Goal: Information Seeking & Learning: Learn about a topic

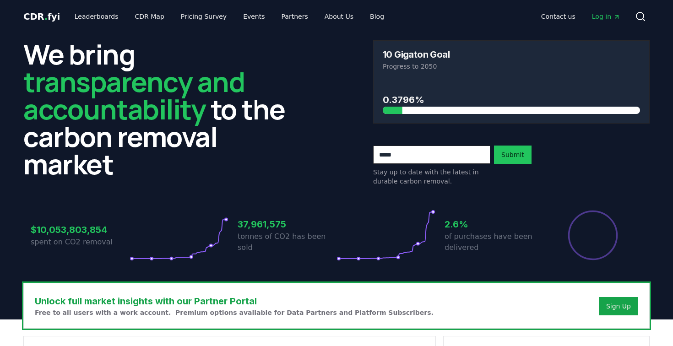
click at [611, 16] on span "Log in" at bounding box center [606, 16] width 28 height 9
click at [137, 16] on link "CDR Map" at bounding box center [150, 16] width 44 height 16
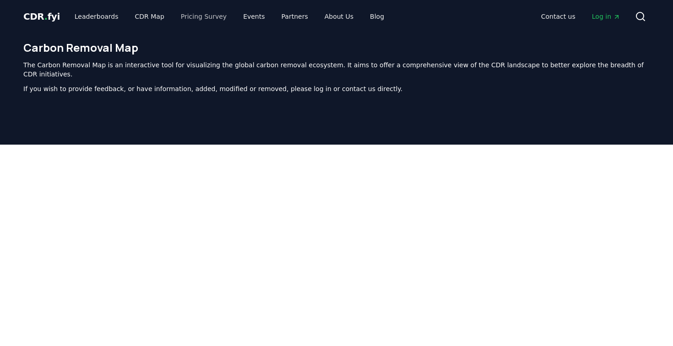
click at [202, 12] on link "Pricing Survey" at bounding box center [204, 16] width 60 height 16
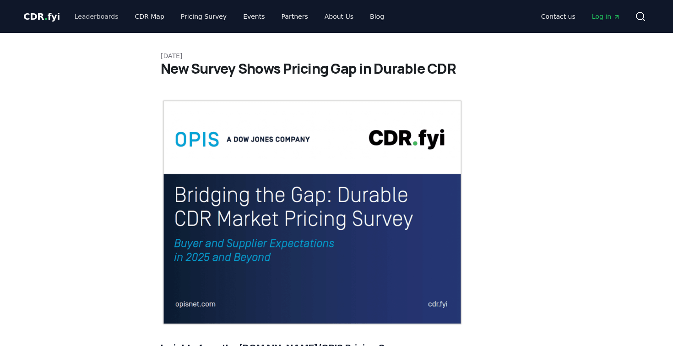
click at [87, 11] on link "Leaderboards" at bounding box center [96, 16] width 59 height 16
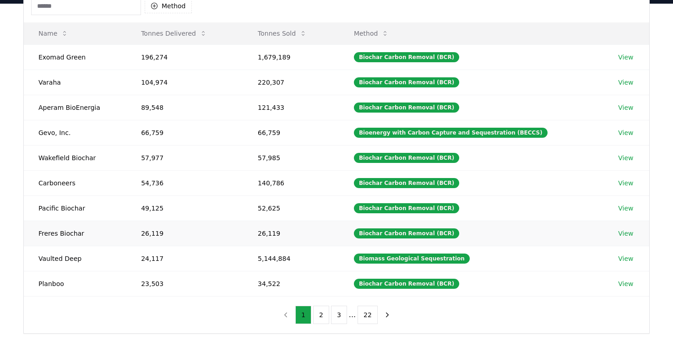
scroll to position [164, 0]
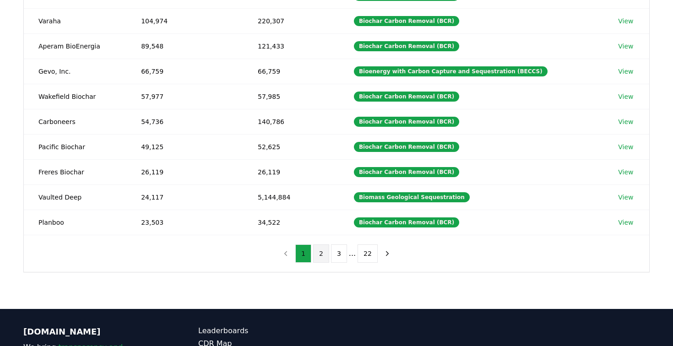
click at [321, 256] on button "2" at bounding box center [321, 254] width 16 height 18
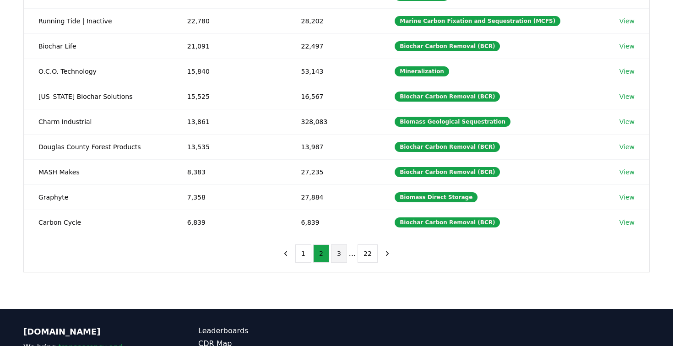
click at [333, 256] on button "3" at bounding box center [339, 254] width 16 height 18
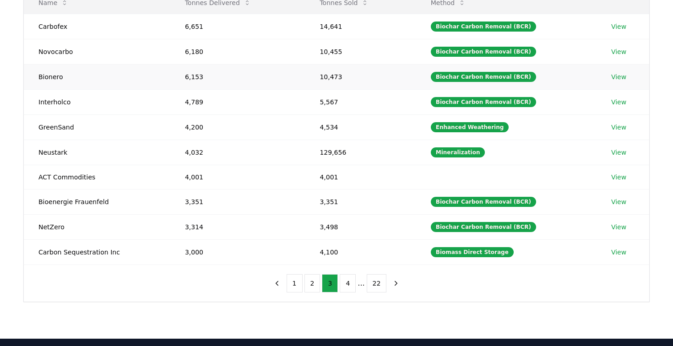
scroll to position [97, 0]
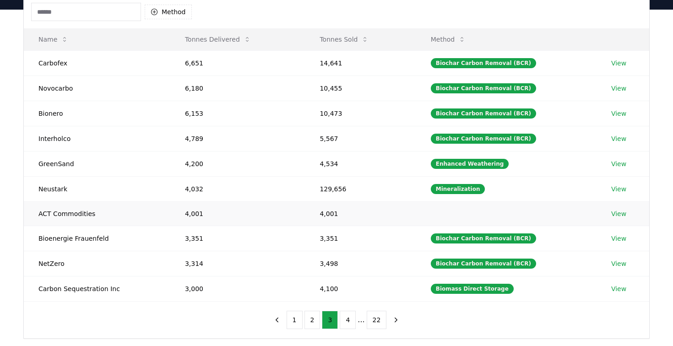
click at [67, 209] on td "ACT Commodities" at bounding box center [97, 213] width 147 height 24
click at [77, 217] on td "ACT Commodities" at bounding box center [97, 213] width 147 height 24
click at [616, 217] on link "View" at bounding box center [618, 213] width 15 height 9
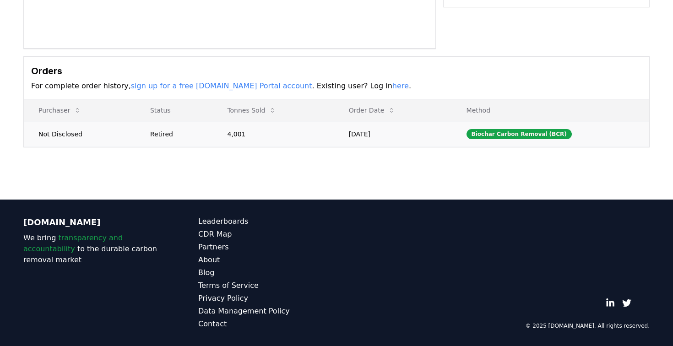
scroll to position [216, 0]
